Goal: Communication & Community: Answer question/provide support

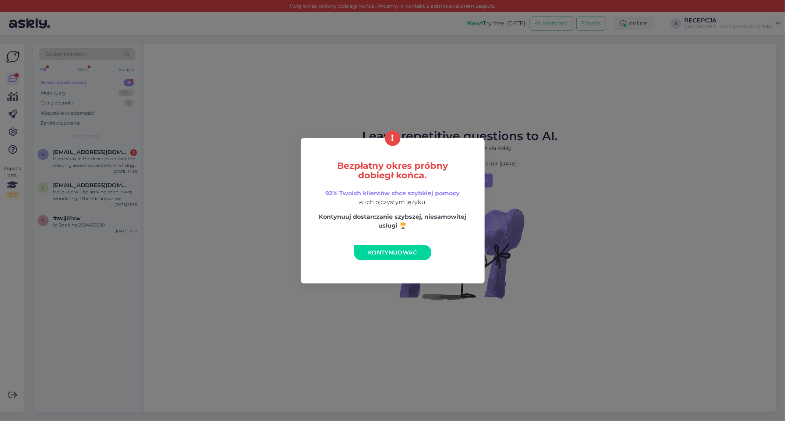
drag, startPoint x: 369, startPoint y: 258, endPoint x: 343, endPoint y: 246, distance: 29.1
click at [369, 258] on link "Kontynuować" at bounding box center [392, 252] width 77 height 15
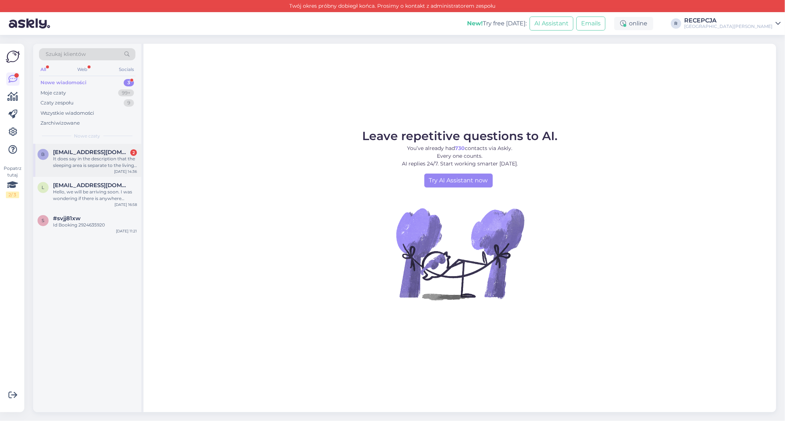
click at [99, 153] on div "[EMAIL_ADDRESS][DOMAIN_NAME] 2" at bounding box center [95, 152] width 84 height 7
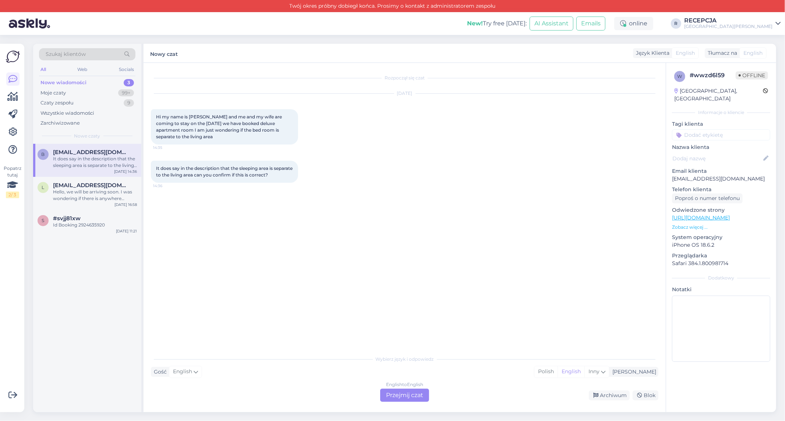
click at [411, 395] on div "English to English Przejmij czat" at bounding box center [404, 395] width 49 height 13
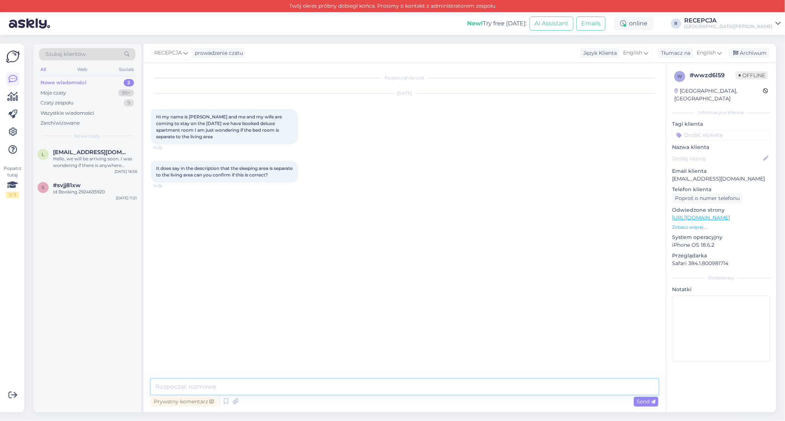
click at [212, 380] on textarea at bounding box center [404, 386] width 507 height 15
paste textarea "the bedroom area is separated by a small wall, it is not completely separated"
drag, startPoint x: 157, startPoint y: 390, endPoint x: 157, endPoint y: 387, distance: 3.7
click at [157, 390] on textarea "the bedroom area is separated by a small wall, it is not completely separated" at bounding box center [404, 386] width 507 height 15
click at [414, 387] on textarea "Hello, the bedroom area is separated by a small wall, it is not completely sepa…" at bounding box center [404, 386] width 507 height 15
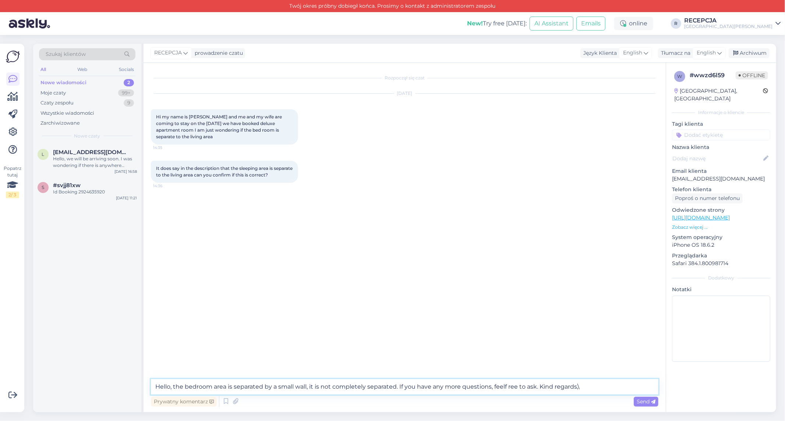
type textarea "Hello, the bedroom area is separated by a small wall, it is not completely sepa…"
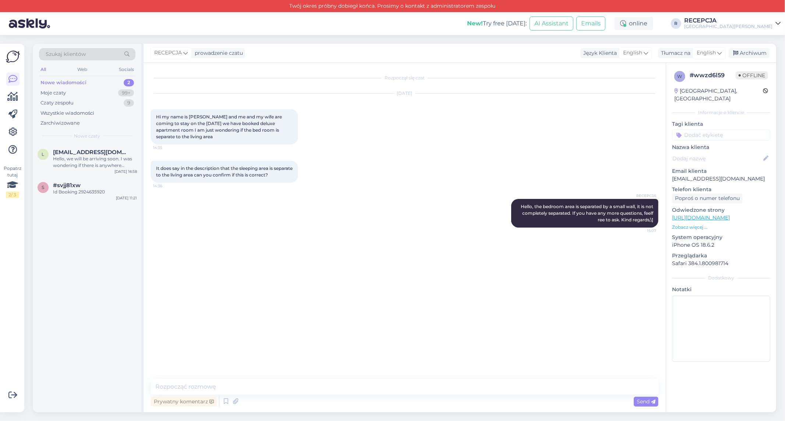
click at [299, 237] on div "Rozpoczął się czat [DATE] Hi my name is [PERSON_NAME] and me and my wife are co…" at bounding box center [408, 221] width 514 height 302
